Goal: Check status: Check status

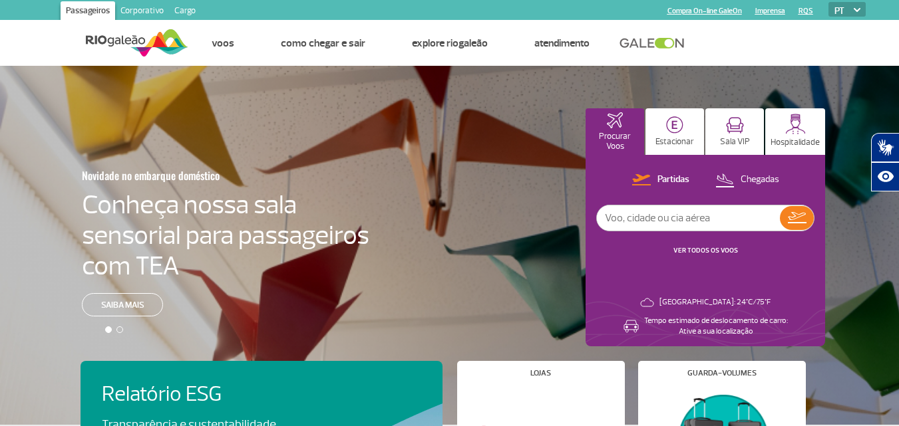
click at [621, 218] on input "text" at bounding box center [688, 218] width 183 height 25
type input "G1730"
click at [810, 207] on div "Partidas Chegadas G1730 VER TODOS OS VOOS" at bounding box center [705, 221] width 218 height 98
click at [798, 225] on button at bounding box center [797, 218] width 34 height 24
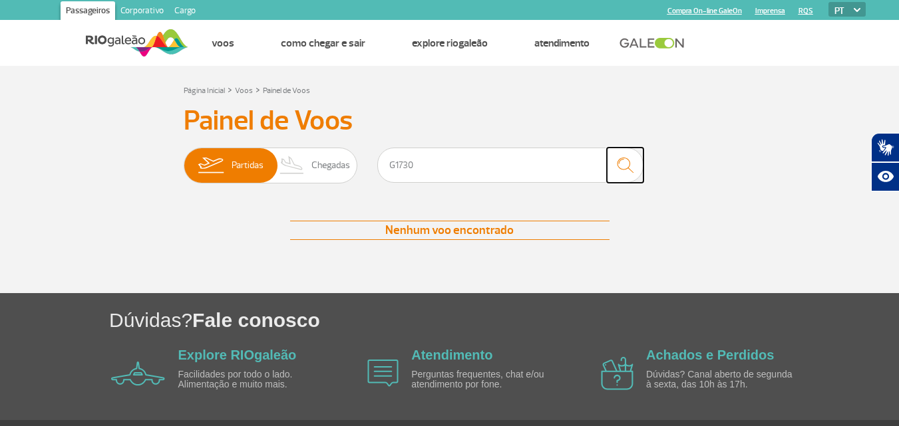
click at [629, 166] on img "submit" at bounding box center [625, 165] width 29 height 27
click at [392, 163] on input "G1730" at bounding box center [510, 165] width 266 height 35
type input "G3 1730"
click at [632, 168] on img "submit" at bounding box center [625, 165] width 29 height 27
